Goal: Task Accomplishment & Management: Manage account settings

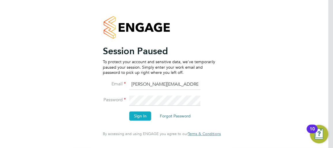
click at [144, 115] on button "Sign In" at bounding box center [140, 115] width 22 height 9
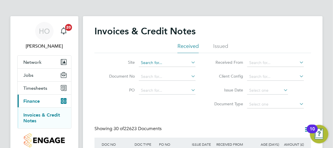
click at [158, 61] on input at bounding box center [167, 63] width 57 height 8
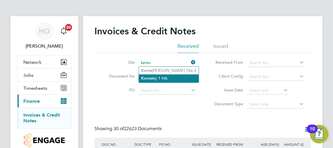
click at [164, 76] on li "Keres ley 1 HA" at bounding box center [169, 78] width 60 height 8
type input "Keresley 1 HA"
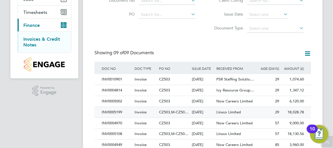
click at [195, 113] on div "01 Sep 2025" at bounding box center [202, 112] width 24 height 11
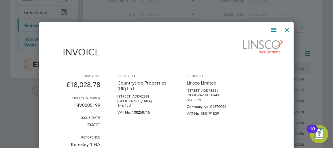
click at [286, 31] on div at bounding box center [287, 28] width 10 height 10
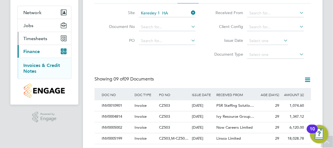
click at [49, 38] on button "Timesheets" at bounding box center [45, 38] width 54 height 13
click at [44, 40] on span "Timesheets" at bounding box center [35, 38] width 24 height 5
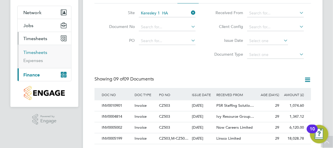
click at [38, 51] on link "Timesheets" at bounding box center [35, 52] width 24 height 5
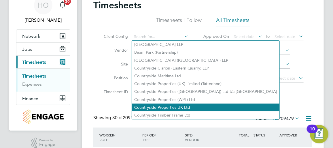
click at [187, 107] on li "Countryside Properties UK Ltd" at bounding box center [205, 107] width 147 height 8
type input "Countryside Properties UK Ltd"
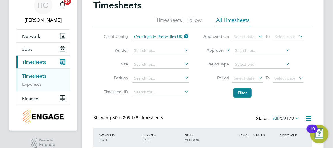
click at [177, 60] on li "Site" at bounding box center [145, 65] width 101 height 14
click at [178, 63] on input at bounding box center [160, 64] width 57 height 8
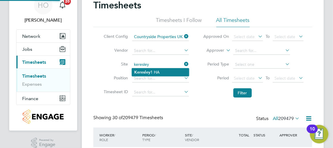
click at [169, 72] on li "Keresley 1 HA" at bounding box center [160, 72] width 57 height 8
type input "Keresley 1 HA"
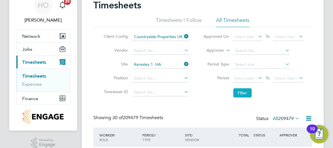
click at [251, 93] on button "Filter" at bounding box center [242, 92] width 18 height 9
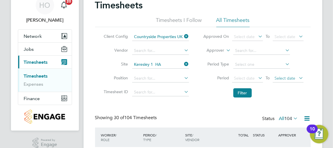
click at [297, 80] on span "Select date" at bounding box center [288, 79] width 31 height 8
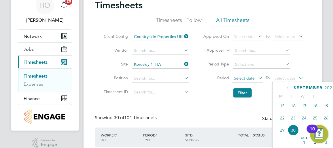
click at [256, 75] on span "Select date" at bounding box center [247, 79] width 31 height 8
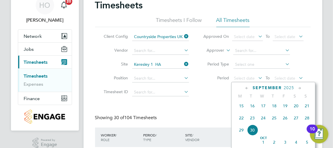
click at [246, 87] on icon at bounding box center [246, 88] width 5 height 6
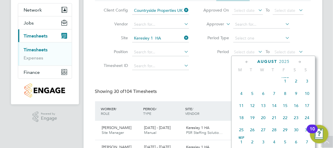
click at [241, 106] on span "11" at bounding box center [241, 105] width 11 height 11
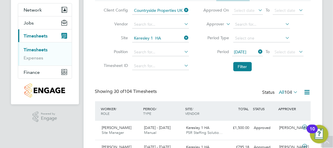
click at [267, 70] on li "Filter" at bounding box center [253, 66] width 115 height 15
click at [292, 52] on span "Select date" at bounding box center [285, 51] width 21 height 5
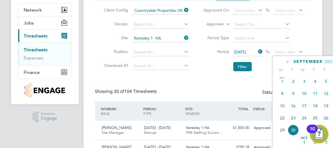
drag, startPoint x: 235, startPoint y: 84, endPoint x: 182, endPoint y: 71, distance: 54.2
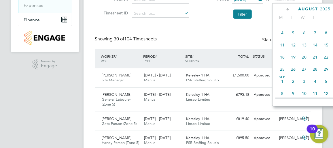
click at [280, 59] on span "18" at bounding box center [282, 57] width 11 height 11
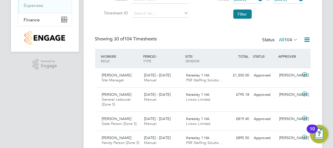
click at [217, 43] on div "Showing 30 of 104 Timesheets Status All 104" at bounding box center [203, 42] width 216 height 13
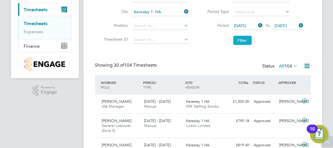
click at [243, 40] on button "Filter" at bounding box center [242, 40] width 18 height 9
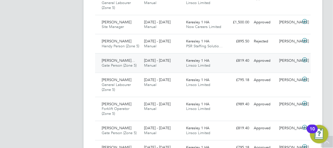
click at [273, 70] on div "Chinedu James Mic… Gate Person (Zone 5) 11 - 17 Aug 2025 11 - 17 Aug 2025 Manua…" at bounding box center [203, 62] width 216 height 19
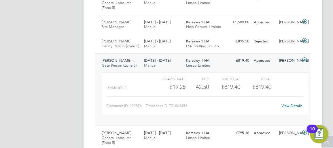
click at [293, 108] on link "View Details" at bounding box center [291, 105] width 21 height 5
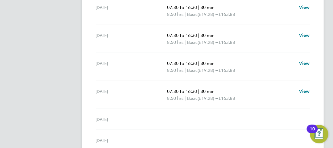
scroll to position [272, 0]
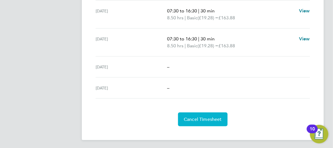
click at [200, 122] on button "Cancel Timesheet" at bounding box center [203, 119] width 50 height 14
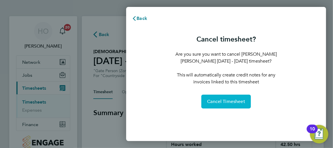
click at [219, 102] on span "Cancel Timesheet" at bounding box center [226, 102] width 38 height 6
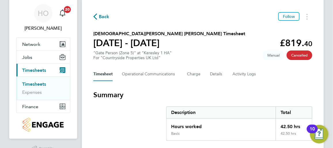
scroll to position [26, 0]
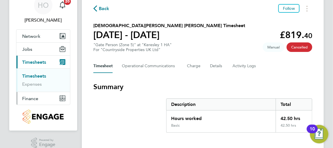
click at [38, 101] on button "Finance" at bounding box center [43, 98] width 54 height 13
click at [37, 96] on span "Finance" at bounding box center [30, 98] width 16 height 5
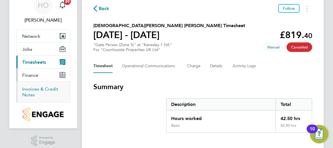
click at [49, 90] on link "Invoices & Credit Notes" at bounding box center [40, 91] width 36 height 11
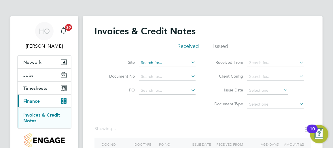
click at [166, 63] on input at bounding box center [167, 63] width 57 height 8
click at [167, 68] on li "Keresley 1 HA" at bounding box center [167, 71] width 57 height 8
type input "Keresley 1 HA"
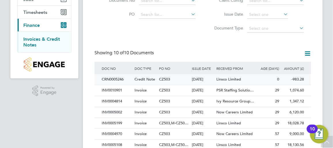
click at [183, 79] on div "CZ503" at bounding box center [174, 79] width 33 height 11
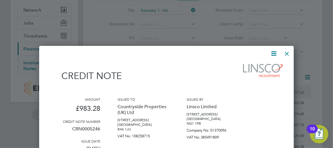
click at [286, 54] on div at bounding box center [287, 52] width 10 height 10
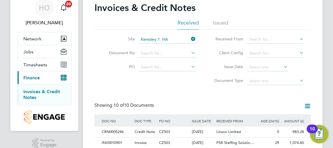
click at [190, 38] on icon at bounding box center [190, 39] width 0 height 8
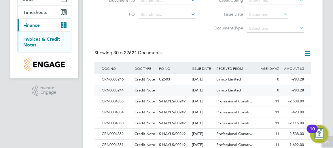
click at [163, 89] on div at bounding box center [174, 90] width 33 height 11
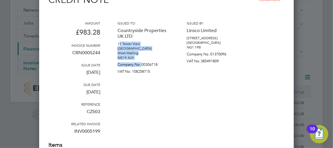
drag, startPoint x: 119, startPoint y: 43, endPoint x: 141, endPoint y: 60, distance: 28.0
click at [141, 60] on div "Issued to Countryside Properties UK LTD 11 Tower View Kings Hill West Malling M…" at bounding box center [144, 81] width 52 height 120
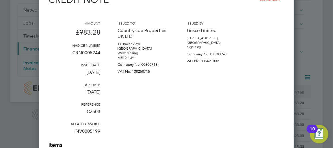
drag, startPoint x: 141, startPoint y: 60, endPoint x: 182, endPoint y: 82, distance: 45.6
click at [182, 82] on div "Amount £983.28 Invoice number CRN0005244 Issue date 30 Sep 2025 Due date 30 Sep…" at bounding box center [166, 81] width 236 height 120
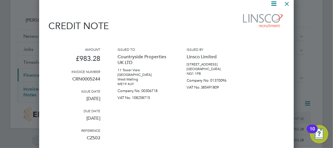
click at [289, 5] on div at bounding box center [287, 2] width 10 height 10
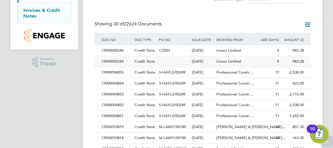
click at [177, 62] on div at bounding box center [174, 61] width 33 height 11
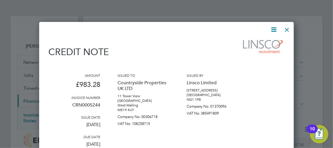
click at [287, 31] on div at bounding box center [287, 28] width 10 height 10
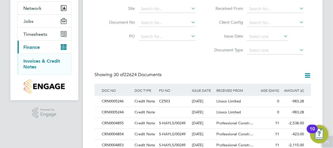
click at [244, 99] on div "Linsco Limited" at bounding box center [235, 101] width 41 height 11
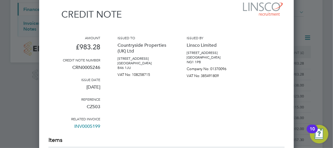
scroll to position [54, 0]
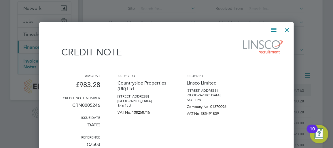
click at [273, 28] on icon at bounding box center [273, 29] width 7 height 7
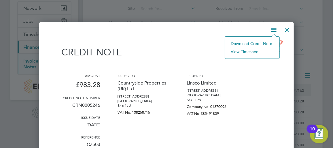
click at [259, 43] on li "Download Credit Note" at bounding box center [252, 43] width 49 height 8
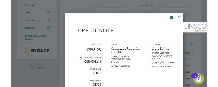
scroll to position [11, 26]
